Goal: Task Accomplishment & Management: Manage account settings

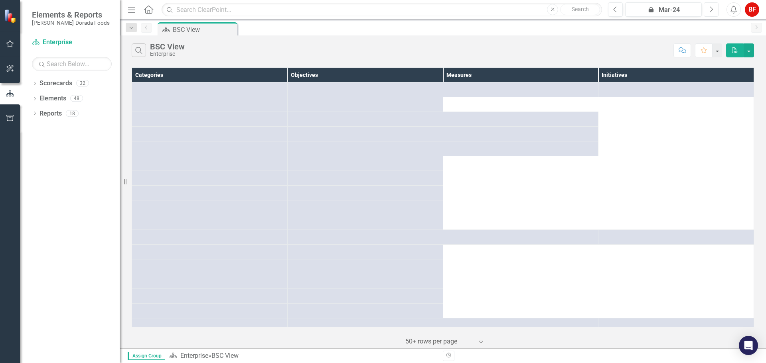
click at [707, 12] on button "Next" at bounding box center [711, 9] width 15 height 14
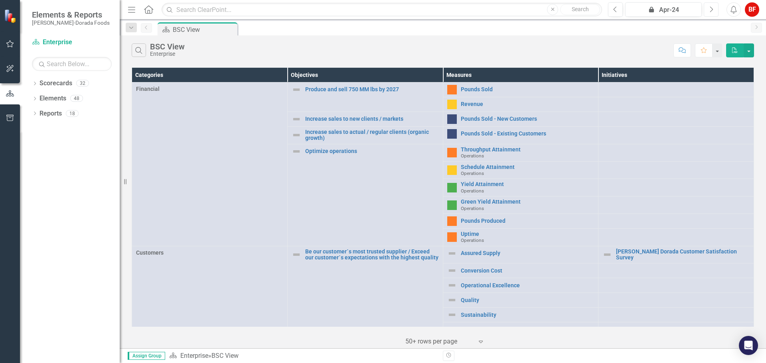
click at [707, 12] on button "Next" at bounding box center [711, 9] width 15 height 14
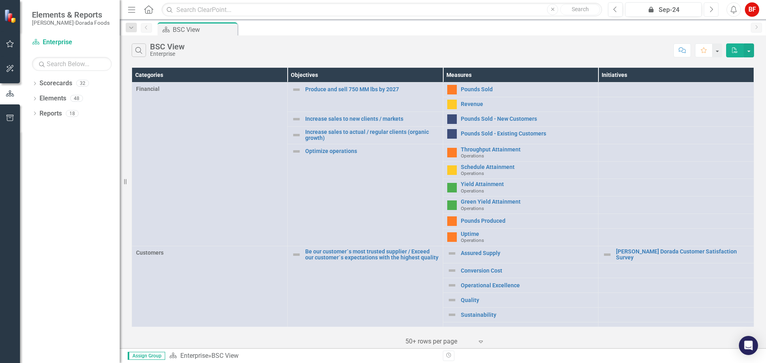
click at [707, 12] on button "Next" at bounding box center [711, 9] width 15 height 14
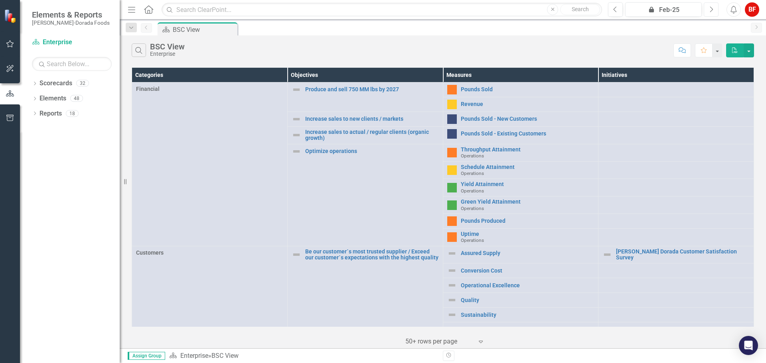
click at [707, 12] on button "Next" at bounding box center [711, 9] width 15 height 14
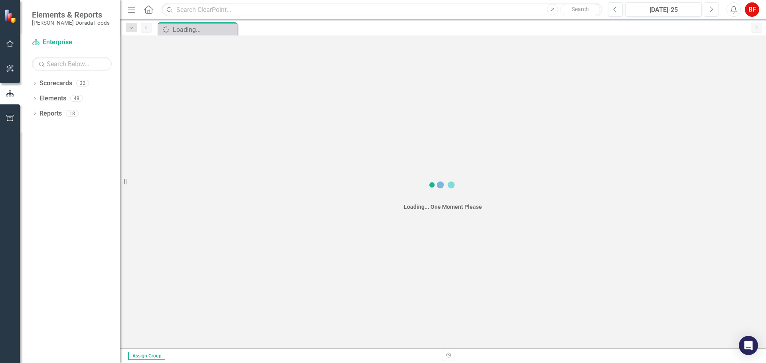
click at [707, 12] on button "Next" at bounding box center [711, 9] width 15 height 14
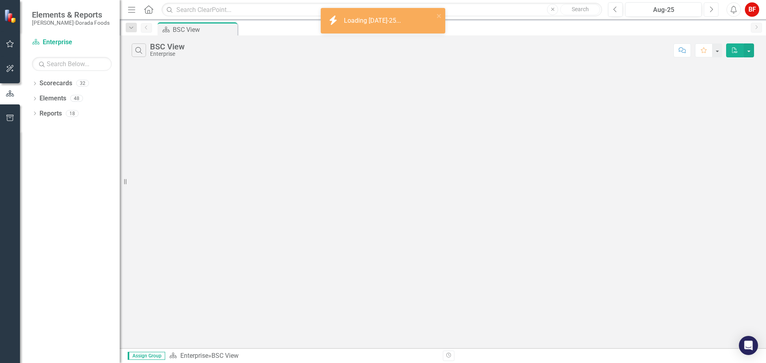
click at [707, 12] on button "Next" at bounding box center [711, 9] width 15 height 14
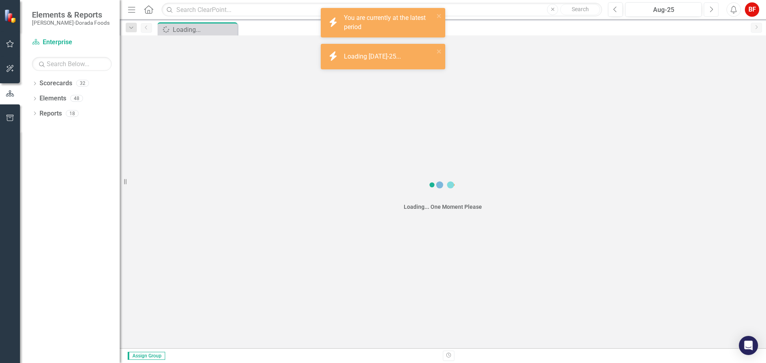
click at [707, 12] on button "Next" at bounding box center [711, 9] width 15 height 14
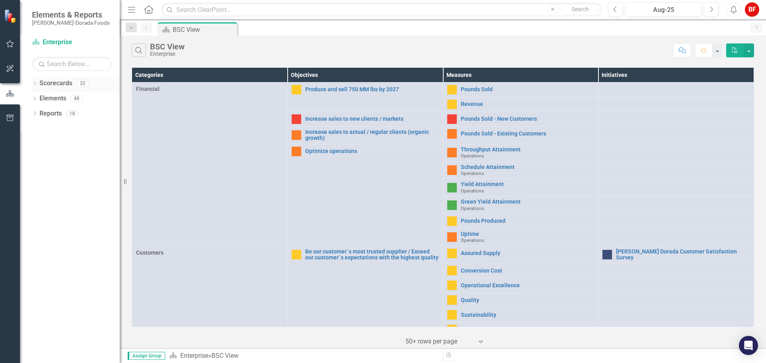
click at [35, 84] on icon "Dropdown" at bounding box center [35, 84] width 6 height 4
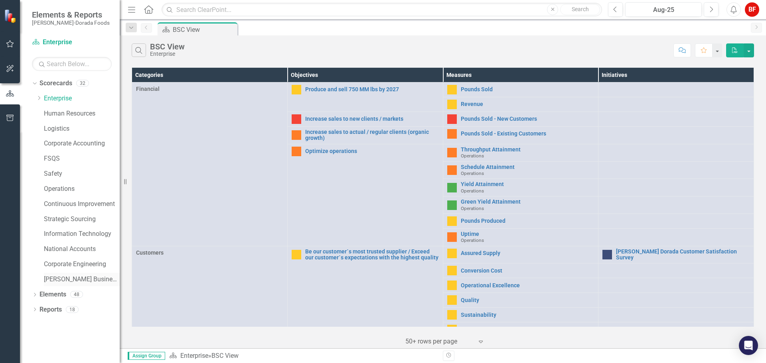
click at [58, 280] on link "[PERSON_NAME] Business Unit" at bounding box center [82, 279] width 76 height 9
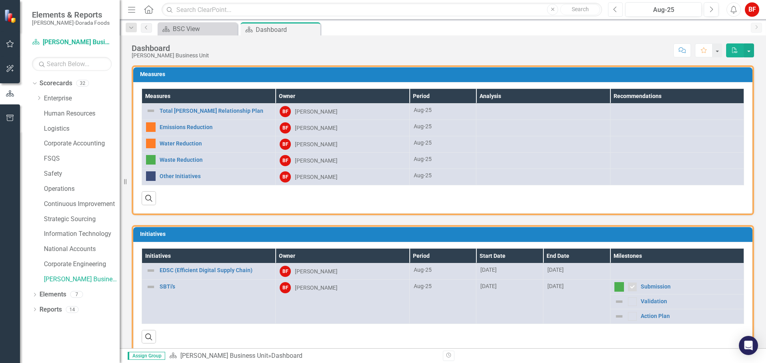
click at [615, 7] on icon "Previous" at bounding box center [615, 9] width 4 height 7
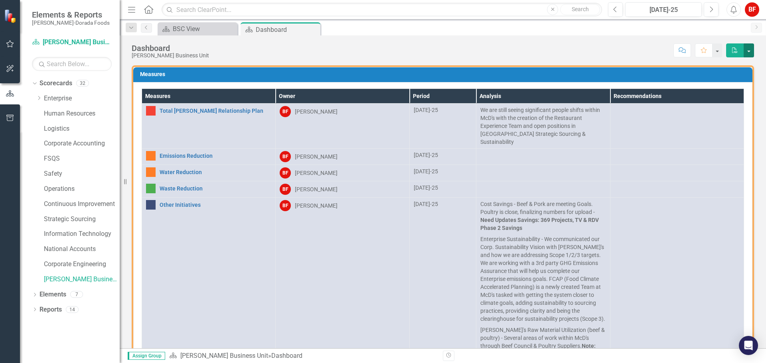
click at [751, 53] on button "button" at bounding box center [749, 50] width 10 height 14
click at [647, 54] on div "Score: N/A [DATE]-25 Completed Comment Favorite PDF" at bounding box center [483, 50] width 541 height 14
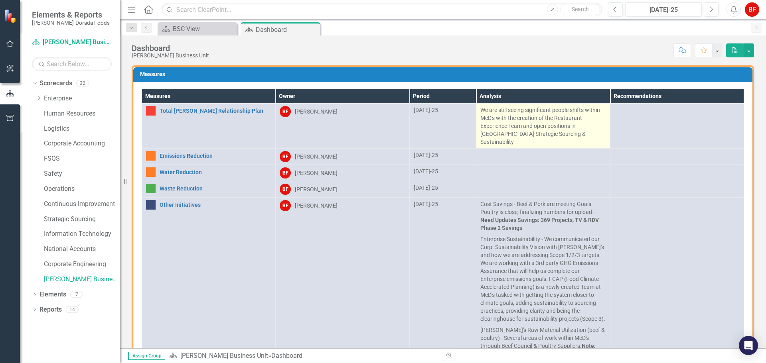
click at [516, 125] on p "We are still seeing significant people shifts within McD's with the creation of…" at bounding box center [542, 126] width 125 height 40
click at [516, 124] on p "We are still seeing significant people shifts within McD's with the creation of…" at bounding box center [542, 126] width 125 height 40
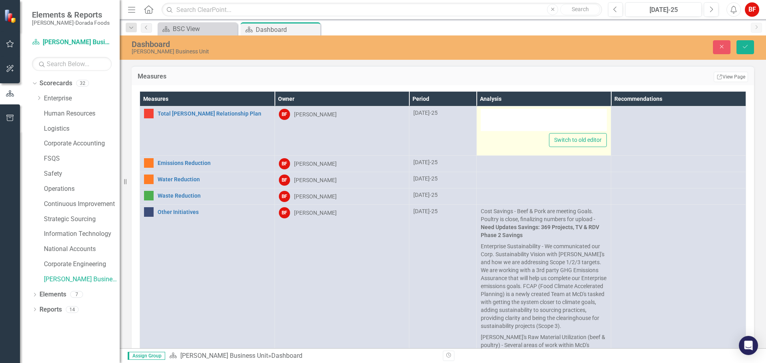
type textarea "<p>We are still seeing significant people shifts within [PERSON_NAME]'s with th…"
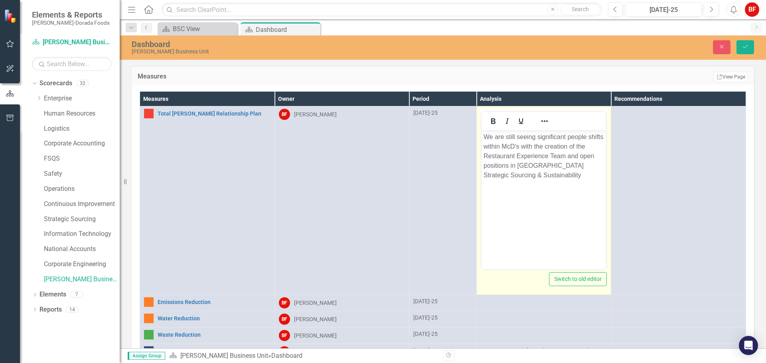
click at [526, 188] on body "We are still seeing significant people shifts within McD's with the creation of…" at bounding box center [543, 190] width 125 height 120
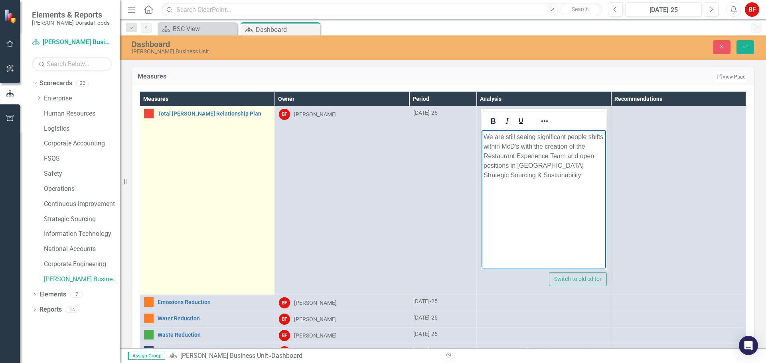
click at [263, 172] on td "Total [PERSON_NAME] Relationship Plan Link Open Element" at bounding box center [207, 201] width 135 height 189
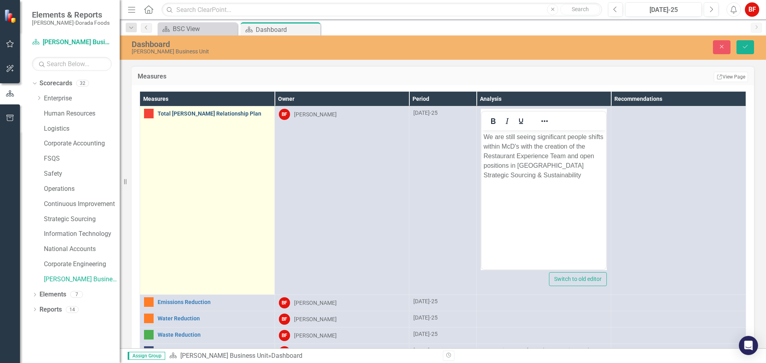
click at [210, 117] on link "Total [PERSON_NAME] Relationship Plan" at bounding box center [214, 114] width 113 height 6
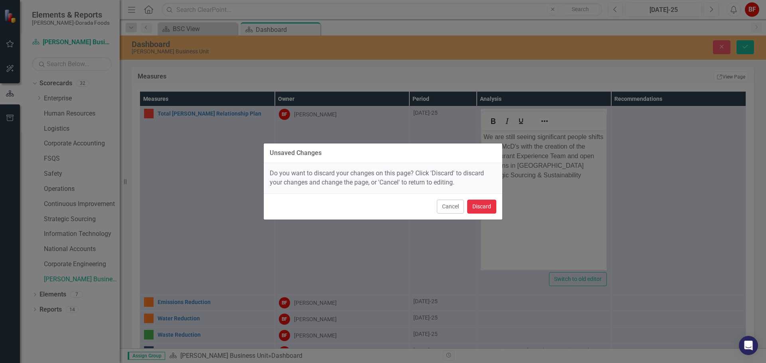
click at [485, 208] on button "Discard" at bounding box center [481, 207] width 29 height 14
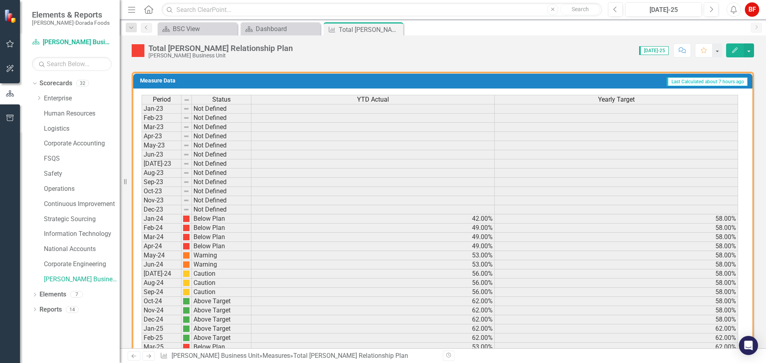
scroll to position [405, 0]
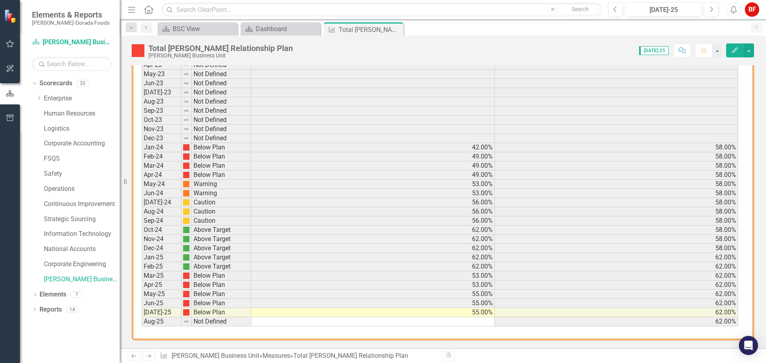
click at [479, 325] on td at bounding box center [372, 322] width 243 height 9
click at [437, 328] on div "Period Status YTD Actual Yearly Target Jan-23 Not Defined Feb-23 Not Defined Ma…" at bounding box center [442, 178] width 619 height 322
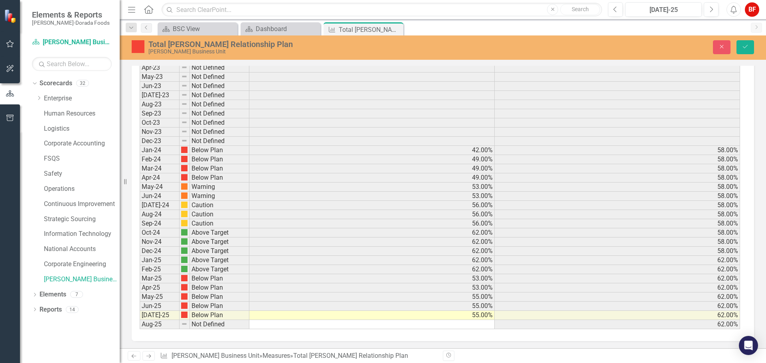
scroll to position [405, 0]
click at [453, 323] on td at bounding box center [371, 324] width 245 height 9
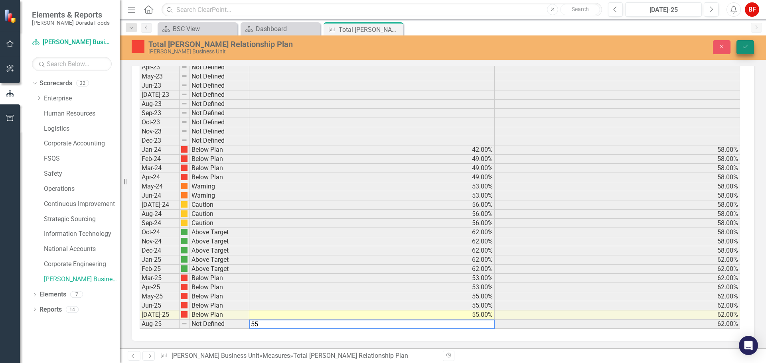
type textarea "55"
click at [749, 45] on button "Save" at bounding box center [746, 47] width 18 height 14
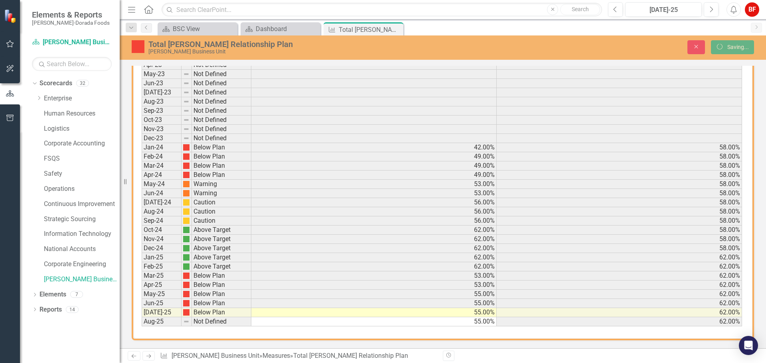
scroll to position [403, 0]
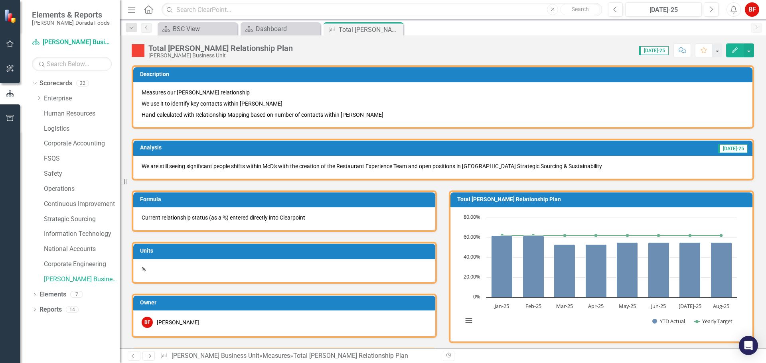
click at [429, 108] on p "We use it to identify key contacts within [PERSON_NAME]" at bounding box center [443, 103] width 602 height 11
click at [433, 166] on p "We are still seeing significant people shifts within McD's with the creation of…" at bounding box center [443, 166] width 602 height 8
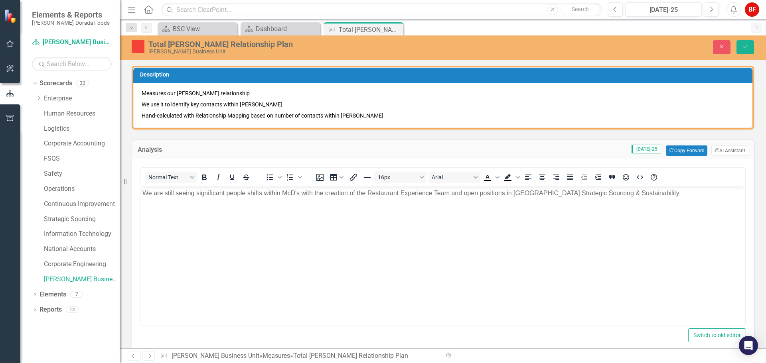
scroll to position [0, 0]
click at [687, 150] on button "Copy Forward Copy Forward" at bounding box center [686, 151] width 41 height 10
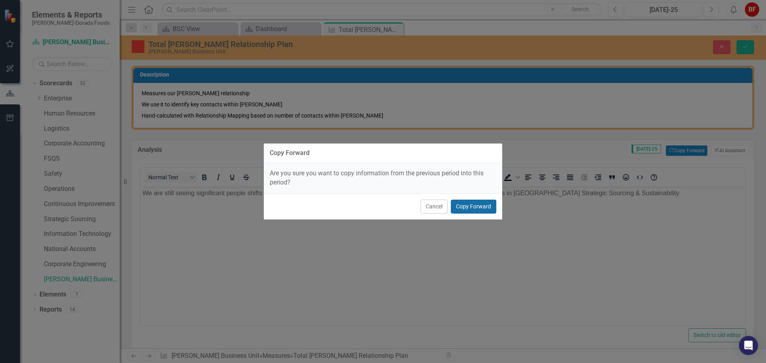
click at [476, 207] on button "Copy Forward" at bounding box center [473, 207] width 45 height 14
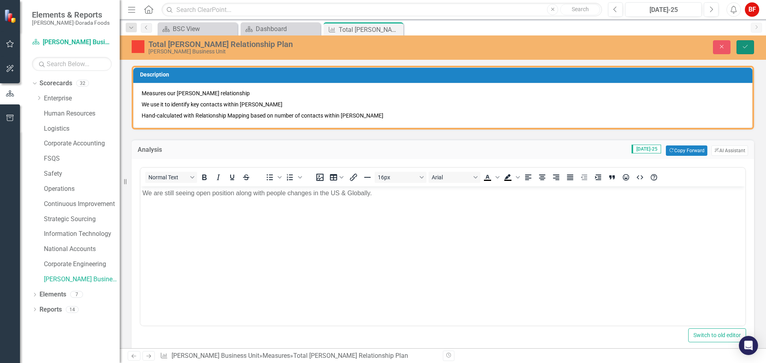
click at [753, 45] on button "Save" at bounding box center [746, 47] width 18 height 14
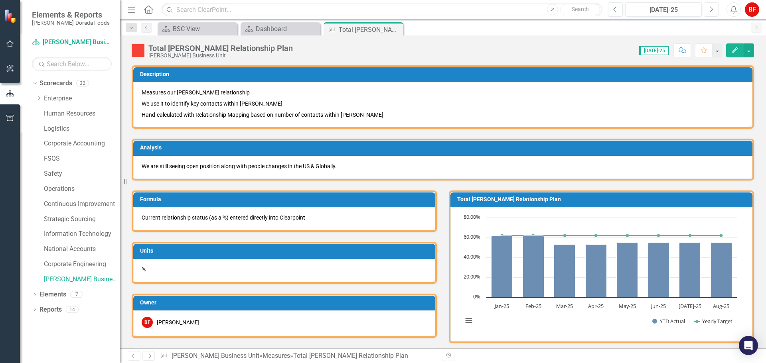
click at [711, 8] on icon "button" at bounding box center [711, 9] width 3 height 6
click at [614, 13] on button "Previous" at bounding box center [615, 9] width 15 height 14
drag, startPoint x: 346, startPoint y: 166, endPoint x: 144, endPoint y: 173, distance: 201.6
click at [146, 164] on p "We are still seeing open position along with people changes in the US & Globall…" at bounding box center [443, 166] width 602 height 8
click at [142, 166] on p "We are still seeing open position along with people changes in the US & Globall…" at bounding box center [443, 166] width 602 height 8
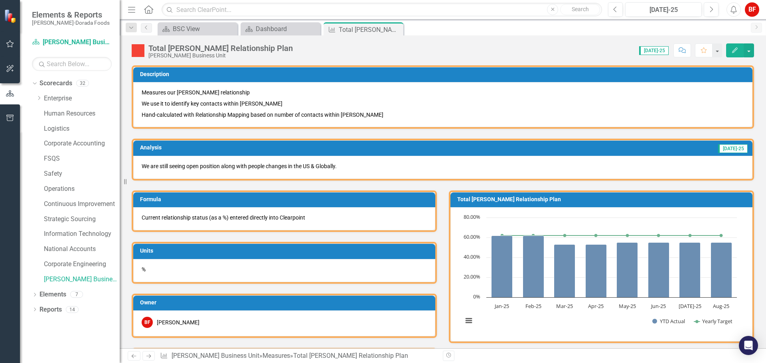
drag, startPoint x: 142, startPoint y: 166, endPoint x: 352, endPoint y: 166, distance: 209.1
click at [352, 166] on p "We are still seeing open position along with people changes in the US & Globall…" at bounding box center [443, 166] width 602 height 8
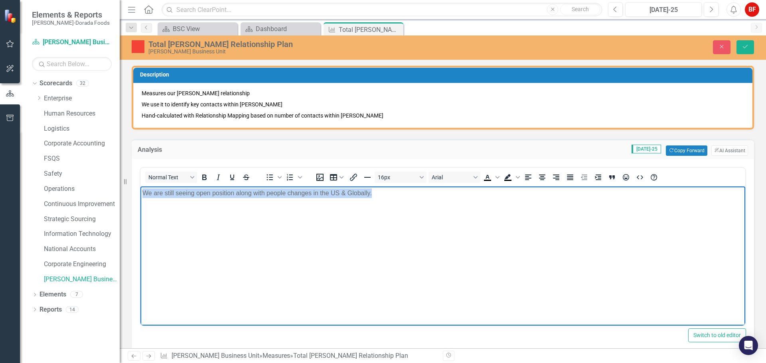
drag, startPoint x: 372, startPoint y: 192, endPoint x: 278, endPoint y: 385, distance: 214.0
click at [140, 190] on html "We are still seeing open position along with people changes in the US & Globall…" at bounding box center [442, 246] width 605 height 120
copy p "We are still seeing open position along with people changes in the US & Globall…"
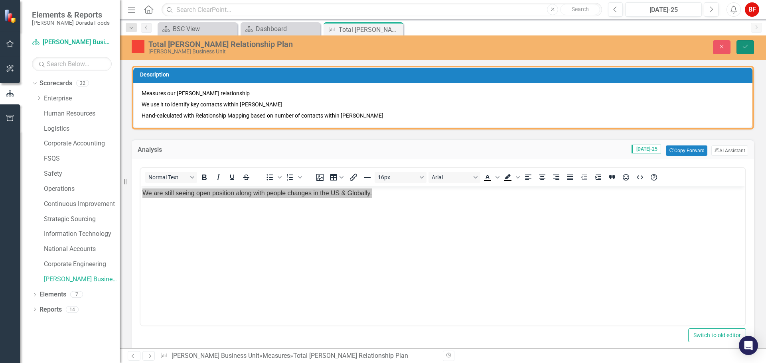
click at [748, 44] on icon "Save" at bounding box center [745, 47] width 7 height 6
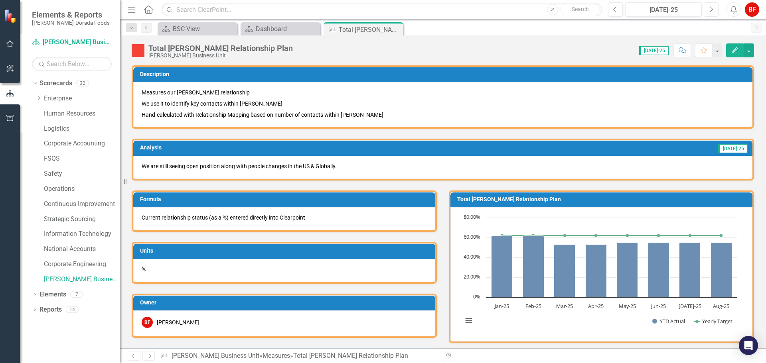
click at [707, 10] on button "Next" at bounding box center [711, 9] width 15 height 14
click at [157, 166] on div at bounding box center [442, 167] width 619 height 23
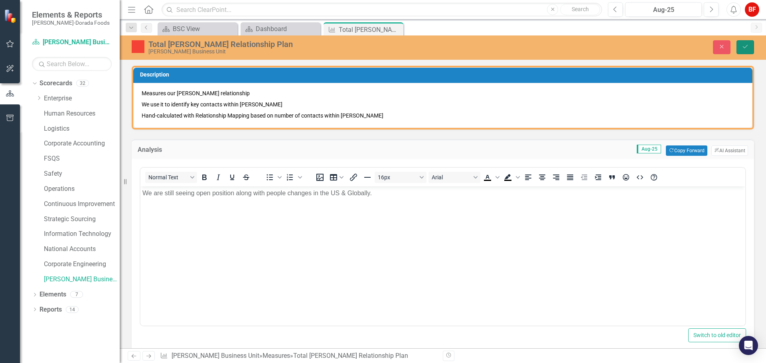
click at [749, 42] on button "Save" at bounding box center [746, 47] width 18 height 14
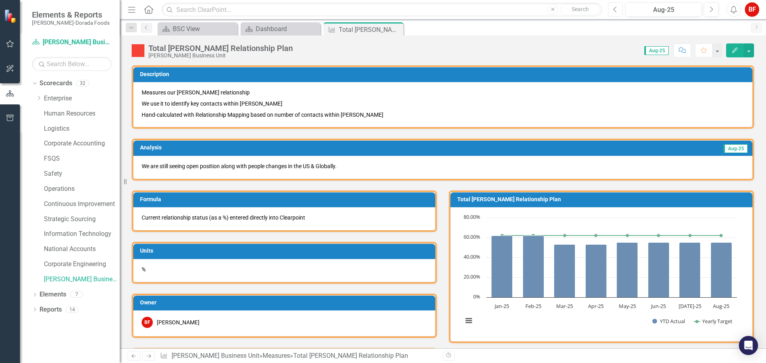
click at [616, 6] on icon "Previous" at bounding box center [615, 9] width 4 height 7
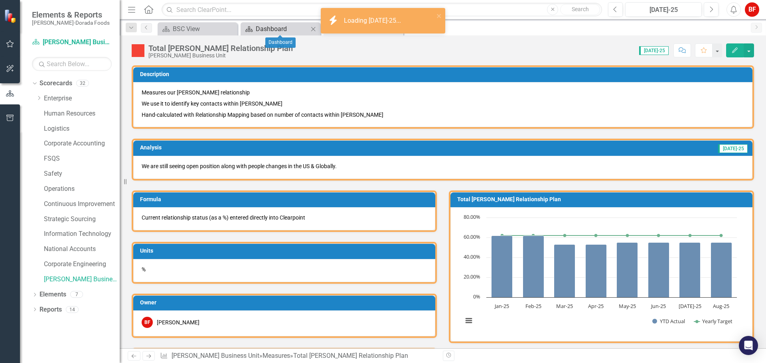
click at [268, 28] on div "Dashboard" at bounding box center [282, 29] width 53 height 10
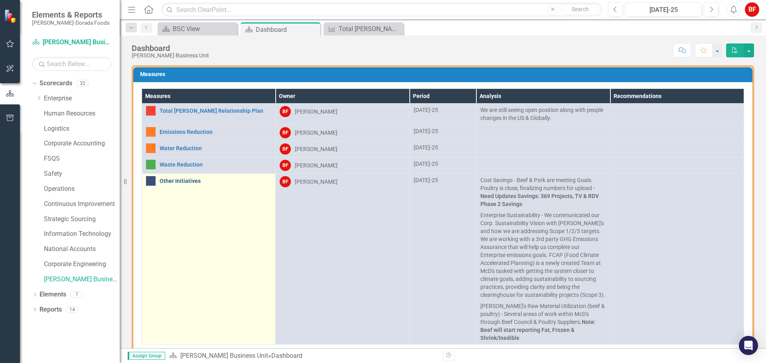
click at [186, 182] on link "Other Initiatives" at bounding box center [216, 181] width 112 height 6
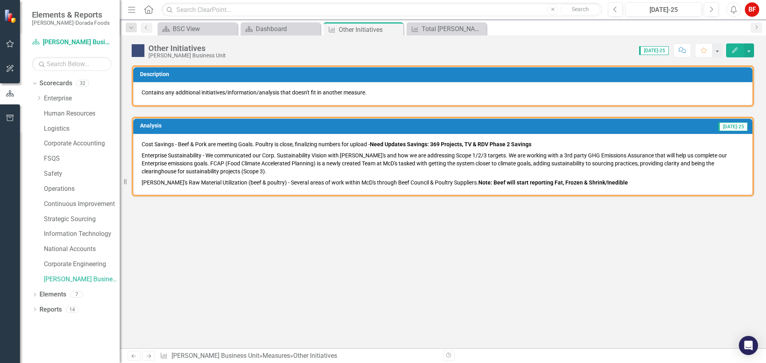
click at [142, 140] on p "Cost Savings - Beef & Pork are meeting Goals. Poultry is close, finalizing numb…" at bounding box center [443, 145] width 602 height 10
drag, startPoint x: 142, startPoint y: 142, endPoint x: 413, endPoint y: 144, distance: 270.9
click at [415, 142] on p "Cost Savings - Beef & Pork are meeting Goals. Poultry is close, finalizing numb…" at bounding box center [443, 145] width 602 height 10
click at [150, 136] on div "Cost Savings - Beef & Pork are meeting Goals. Poultry is close, finalizing numb…" at bounding box center [442, 164] width 619 height 61
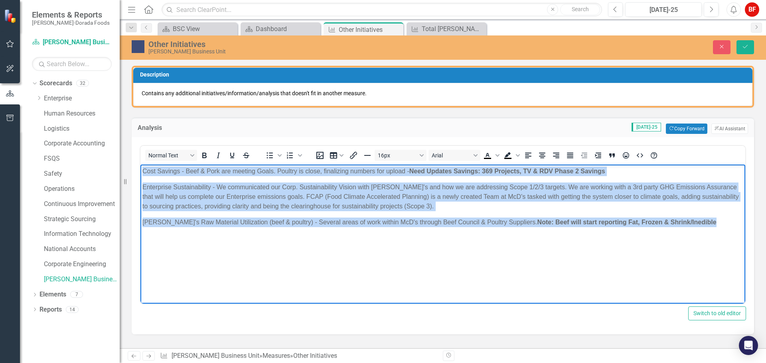
drag, startPoint x: 143, startPoint y: 171, endPoint x: 472, endPoint y: 217, distance: 332.5
click at [727, 232] on body "Cost Savings - Beef & Pork are meeting Goals. Poultry is close, finalizing numb…" at bounding box center [442, 224] width 605 height 120
copy body "Cost Savings - Beef & Pork are meeting Goals. Poultry is close, finalizing numb…"
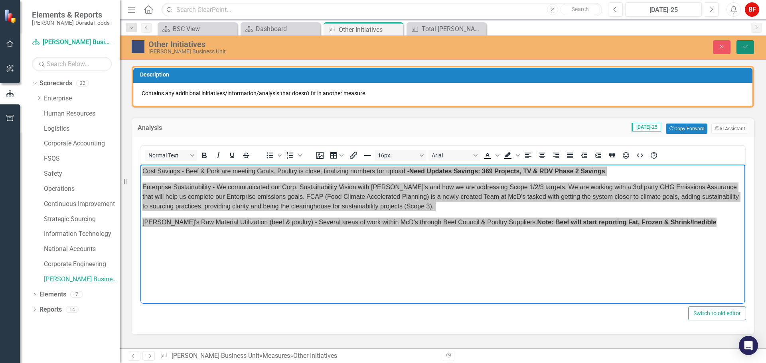
click at [750, 50] on button "Save" at bounding box center [746, 47] width 18 height 14
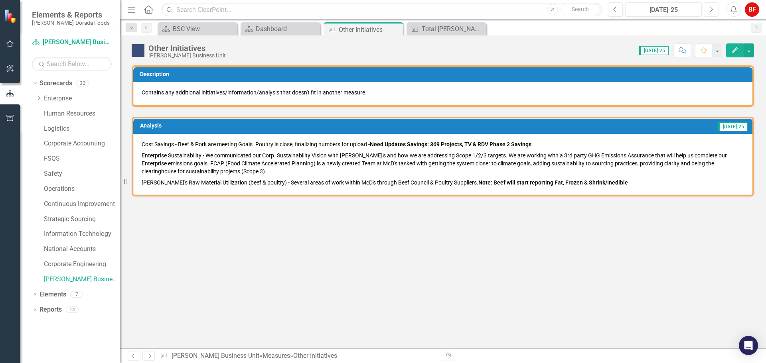
click at [709, 9] on button "Next" at bounding box center [711, 9] width 15 height 14
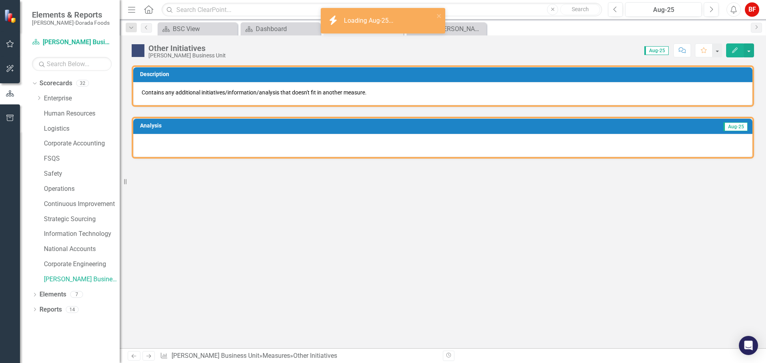
click at [164, 148] on div at bounding box center [442, 145] width 619 height 23
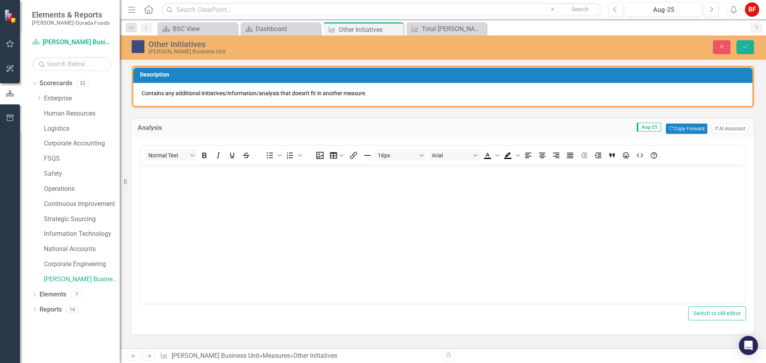
click at [158, 181] on body "Rich Text Area. Press ALT-0 for help." at bounding box center [442, 224] width 605 height 120
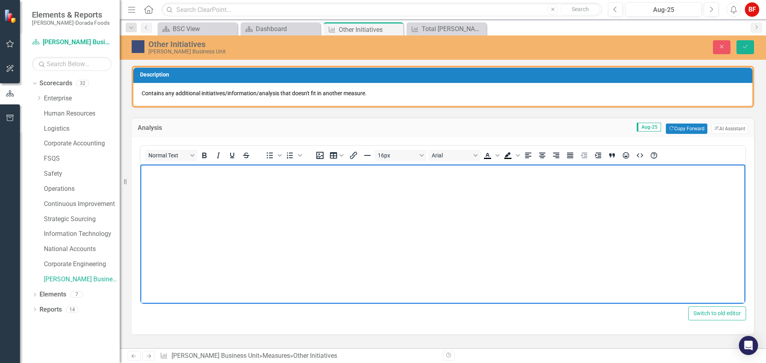
click at [158, 181] on body "Rich Text Area. Press ALT-0 for help." at bounding box center [442, 224] width 605 height 120
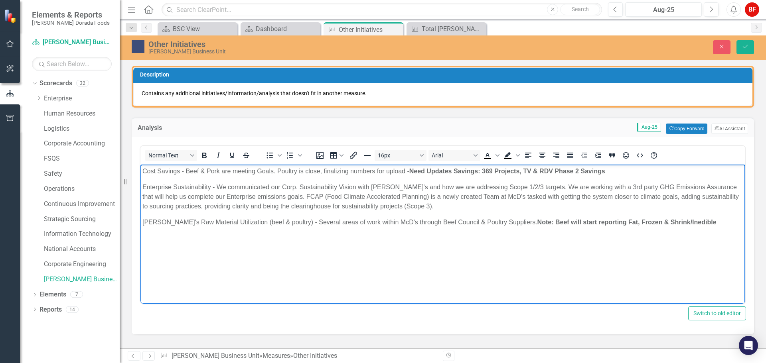
click at [385, 170] on p "Cost Savings - Beef & Pork are meeting Goals. Poultry is close, finalizing numb…" at bounding box center [442, 171] width 601 height 10
click at [385, 171] on p "Cost Savings - Beef & Pork are meeting Goals. Poultry is close, finalizing numb…" at bounding box center [442, 171] width 601 height 10
click at [685, 224] on p "[PERSON_NAME]'s Raw Material Utilization (beef & poultry) - Several areas of wo…" at bounding box center [442, 222] width 601 height 10
click at [744, 45] on icon "Save" at bounding box center [745, 47] width 7 height 6
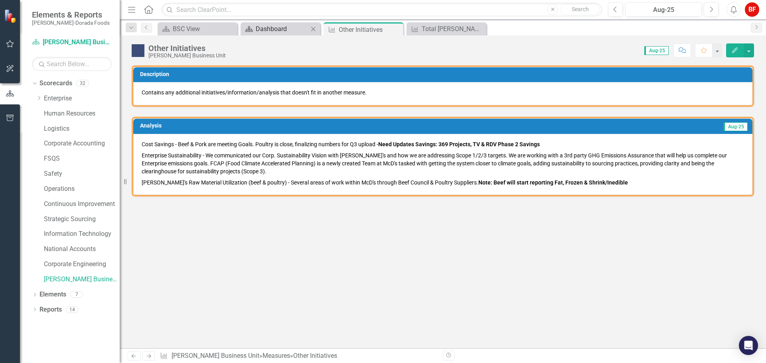
click at [275, 27] on div "Dashboard" at bounding box center [282, 29] width 53 height 10
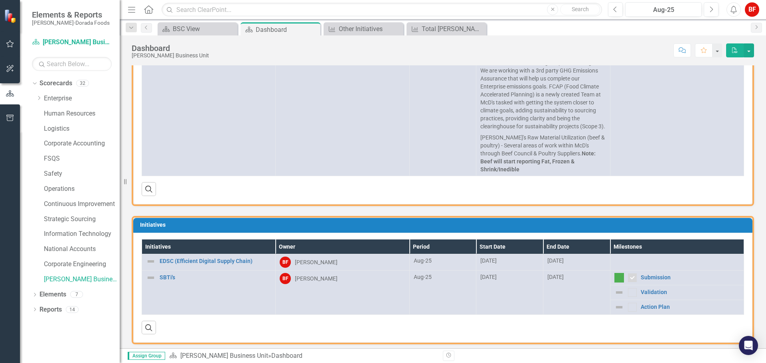
scroll to position [173, 0]
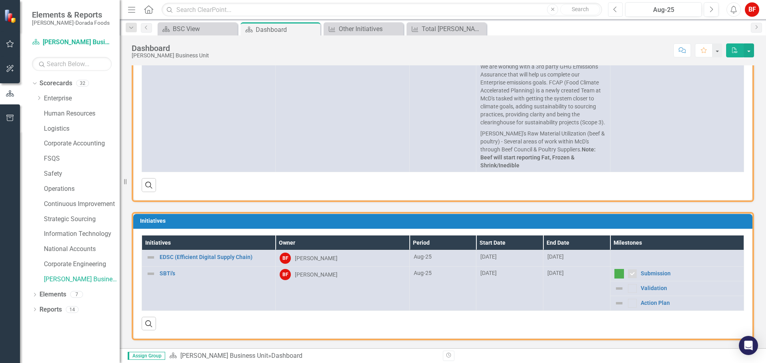
click at [615, 11] on icon "Previous" at bounding box center [615, 9] width 4 height 7
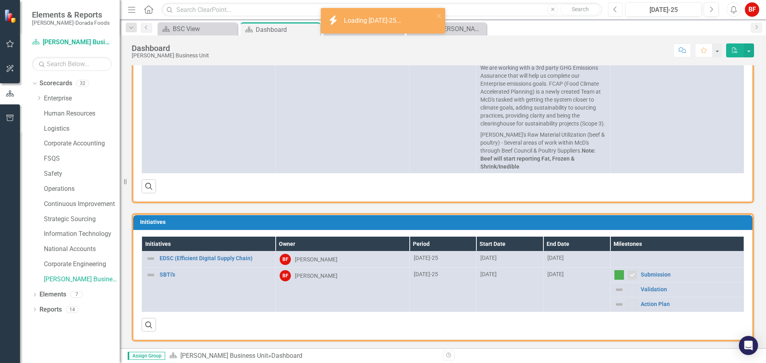
scroll to position [173, 0]
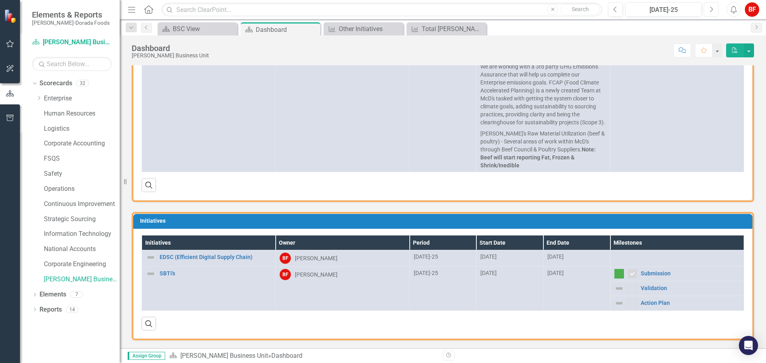
click at [715, 10] on button "Next" at bounding box center [711, 9] width 15 height 14
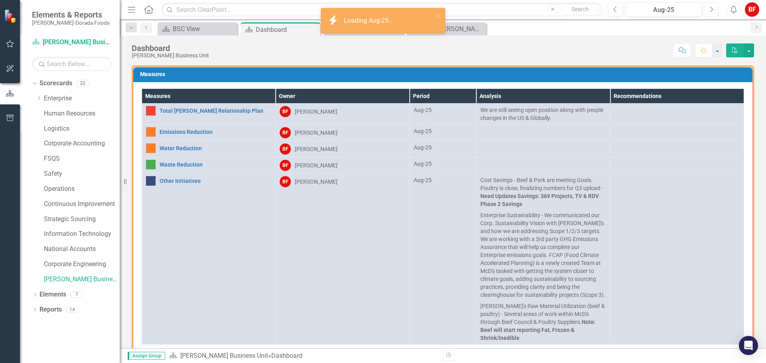
scroll to position [173, 0]
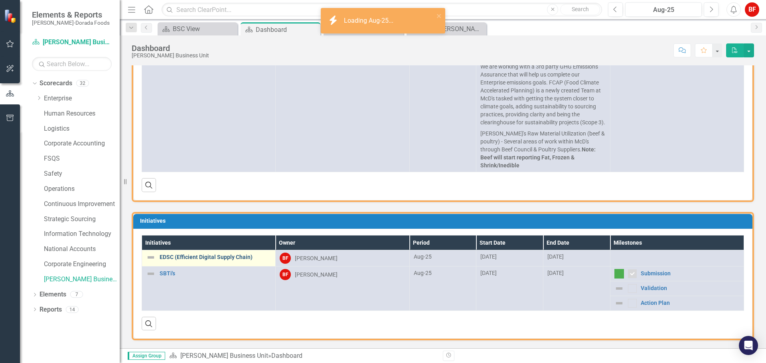
click at [203, 256] on link "EDSC (Efficient Digital Supply Chain)" at bounding box center [216, 258] width 112 height 6
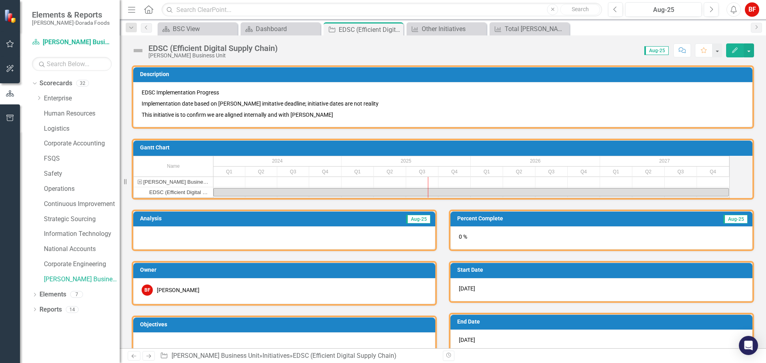
click at [152, 250] on div at bounding box center [284, 238] width 302 height 23
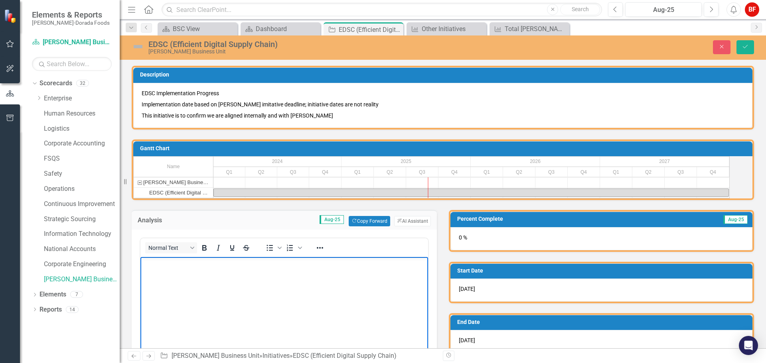
click at [159, 271] on body "Rich Text Area. Press ALT-0 for help." at bounding box center [284, 317] width 288 height 120
click at [150, 294] on p "Q1 2026 - Deployment" at bounding box center [284, 296] width 284 height 10
click at [231, 296] on p "Q1/Q2/2H 2026 - Deployment" at bounding box center [284, 296] width 284 height 10
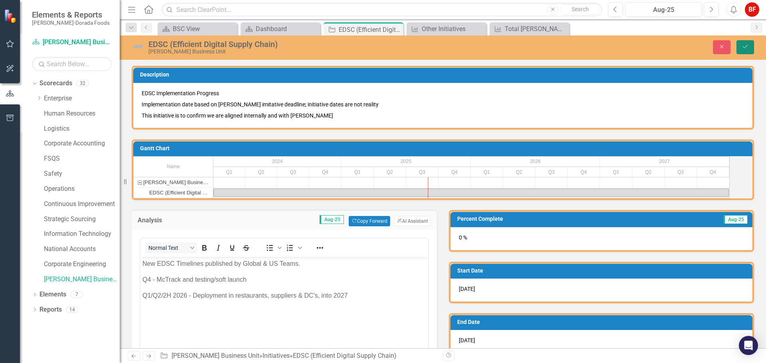
click at [748, 46] on icon "Save" at bounding box center [745, 47] width 7 height 6
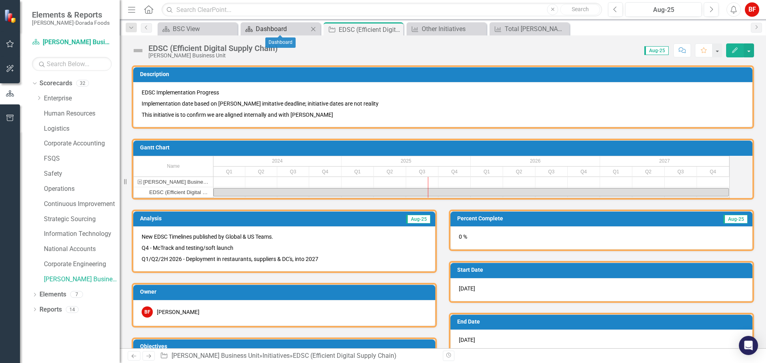
click at [302, 28] on div "Dashboard" at bounding box center [282, 29] width 53 height 10
